Goal: Task Accomplishment & Management: Complete application form

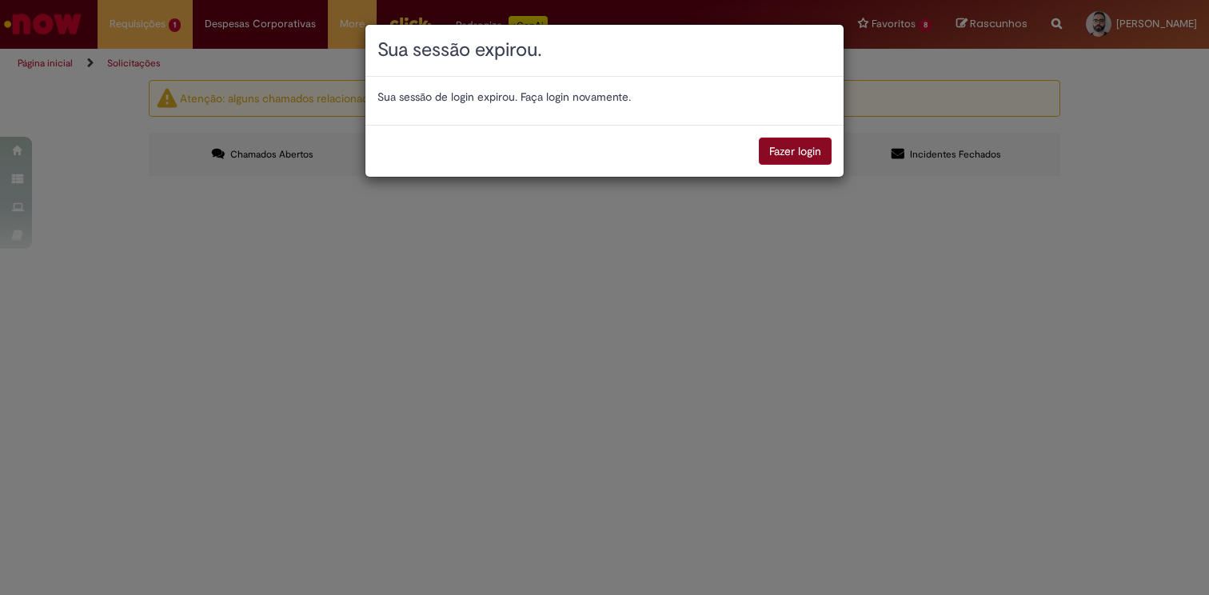
click at [805, 151] on button "Fazer login" at bounding box center [795, 151] width 73 height 27
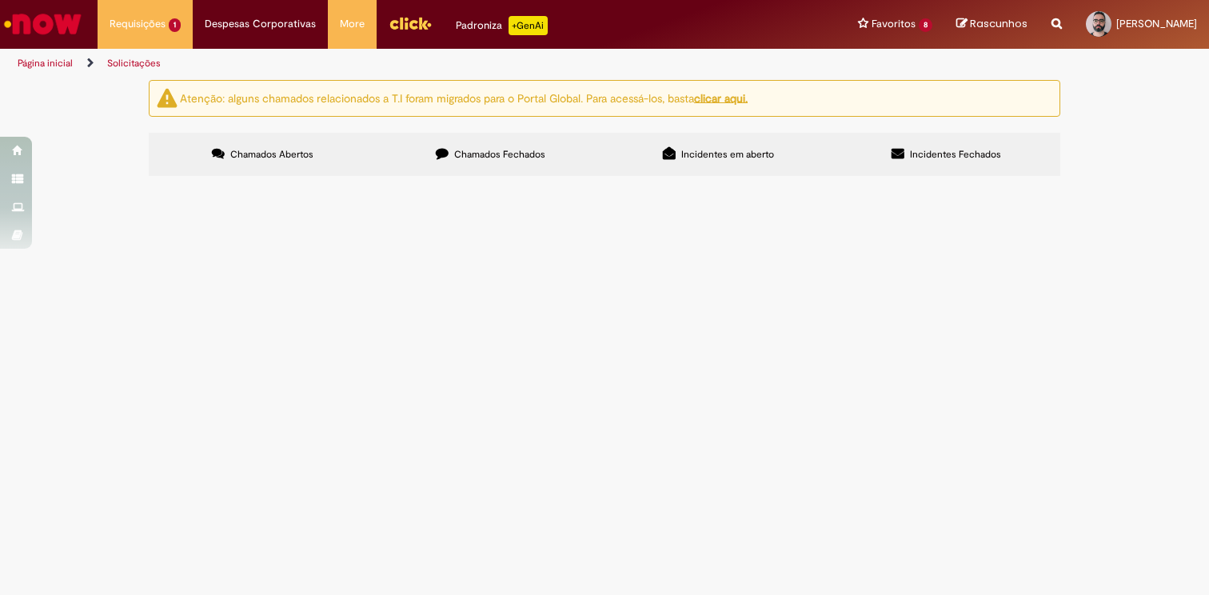
click at [0, 0] on button at bounding box center [0, 0] width 0 height 0
click at [0, 0] on span "Ajuste de ponto retroatívo pós medida disciplinar." at bounding box center [0, 0] width 0 height 0
